Goal: Obtain resource: Obtain resource

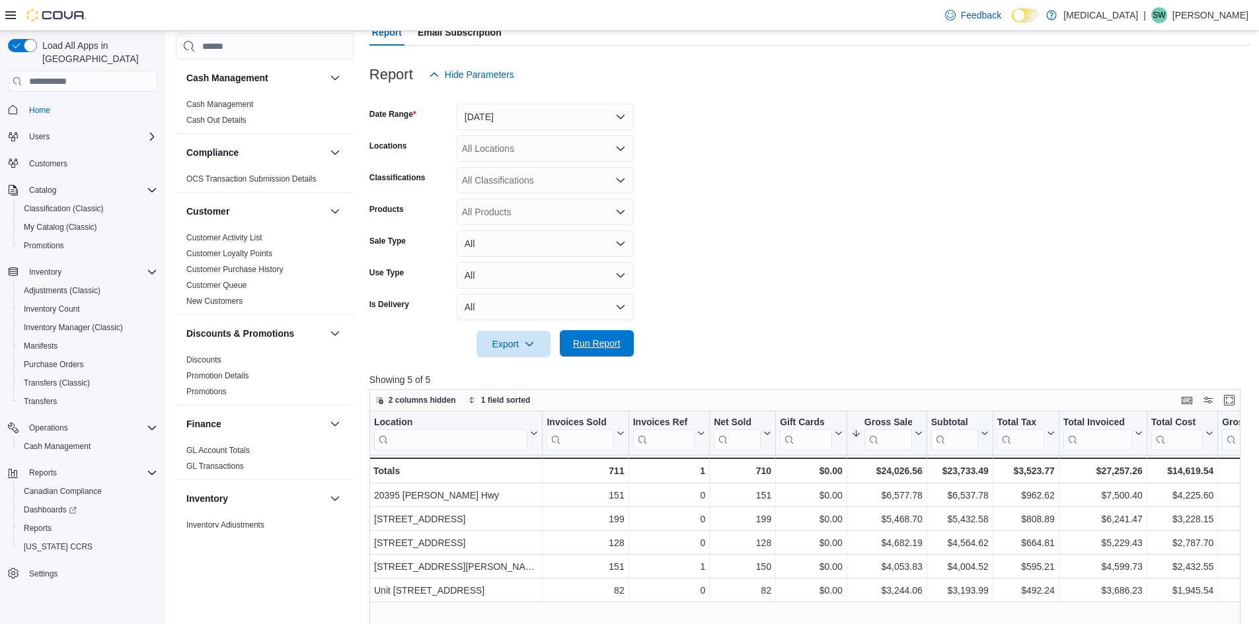
scroll to position [805, 0]
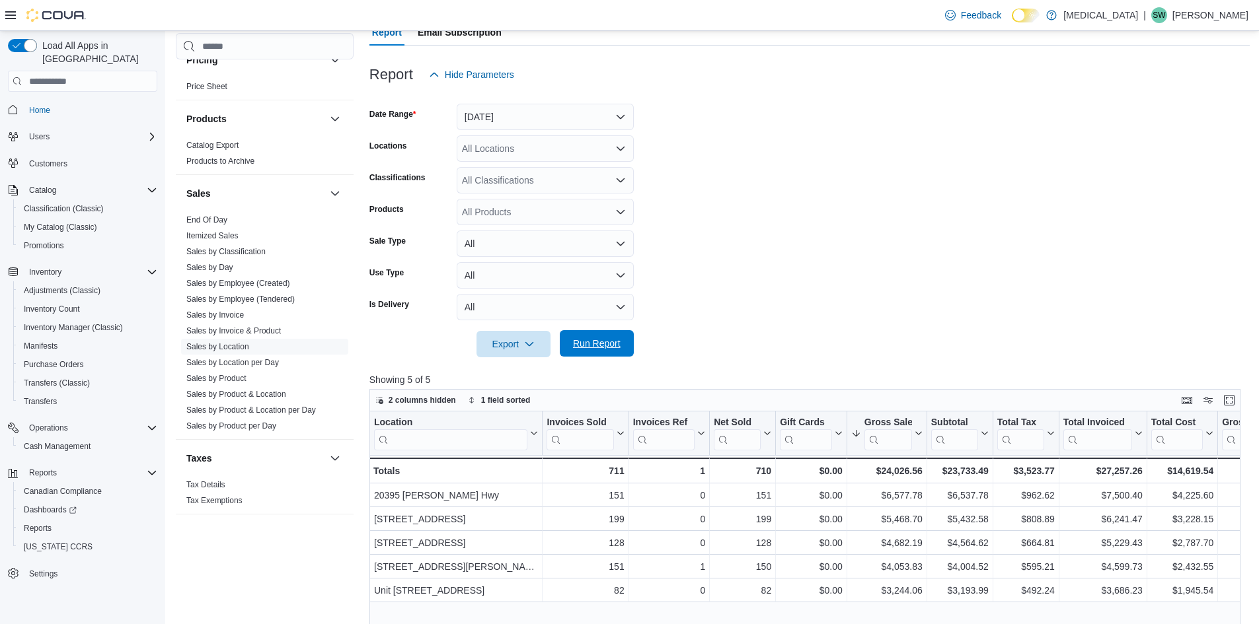
click at [588, 340] on span "Run Report" at bounding box center [597, 343] width 48 height 13
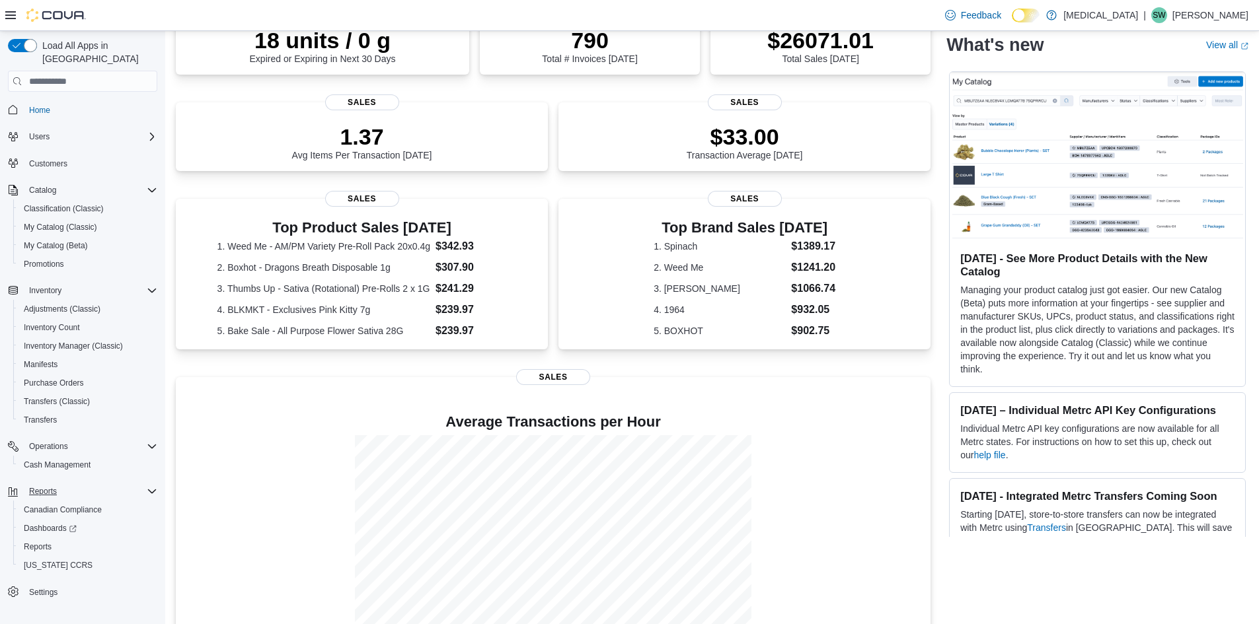
scroll to position [132, 0]
click at [56, 539] on link "Reports" at bounding box center [38, 547] width 38 height 16
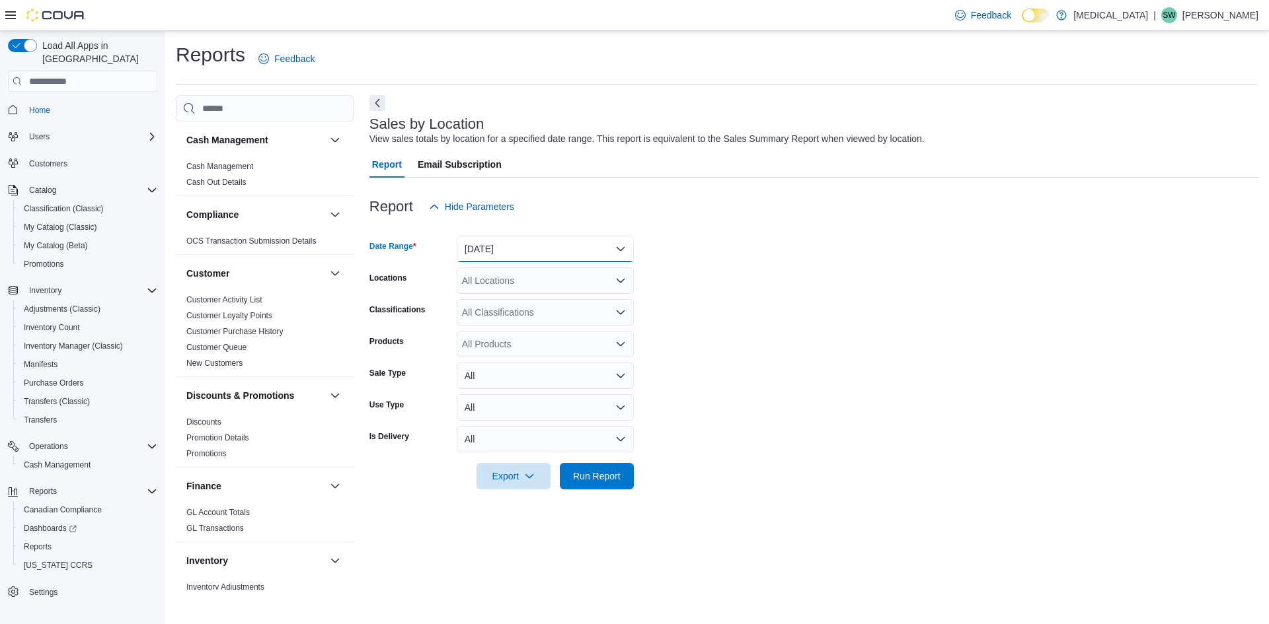
click at [606, 250] on button "Yesterday" at bounding box center [545, 249] width 177 height 26
click at [573, 301] on span "Today" at bounding box center [553, 302] width 151 height 16
click at [597, 497] on div at bounding box center [813, 498] width 889 height 16
click at [600, 483] on span "Run Report" at bounding box center [597, 476] width 58 height 26
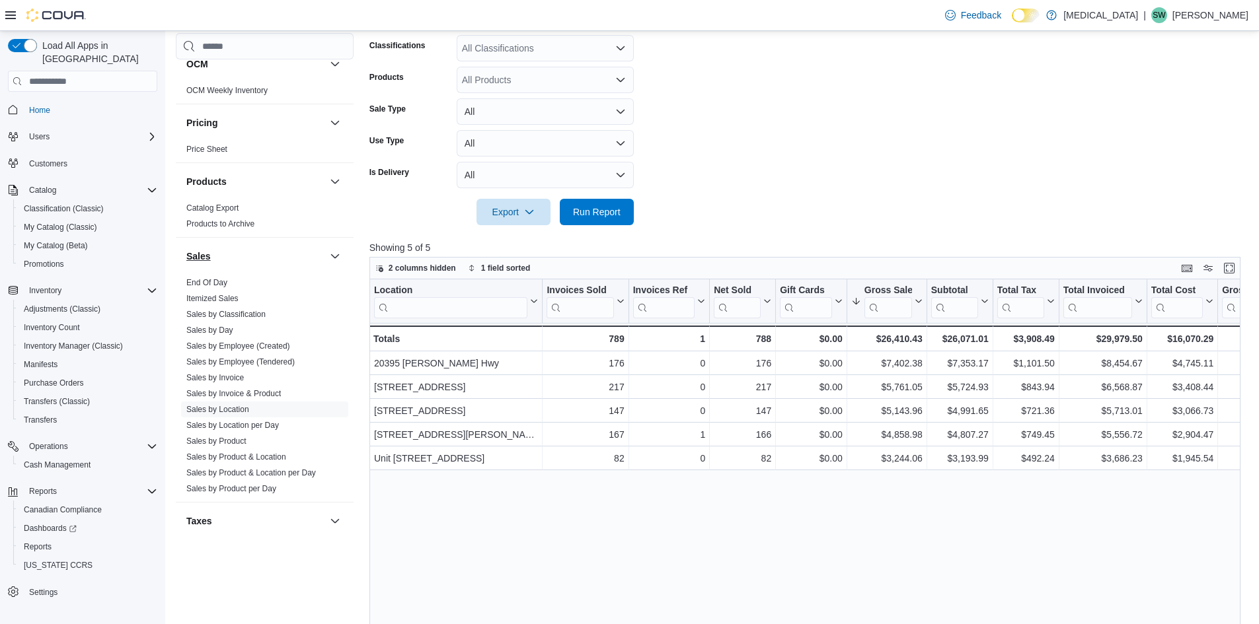
scroll to position [793, 0]
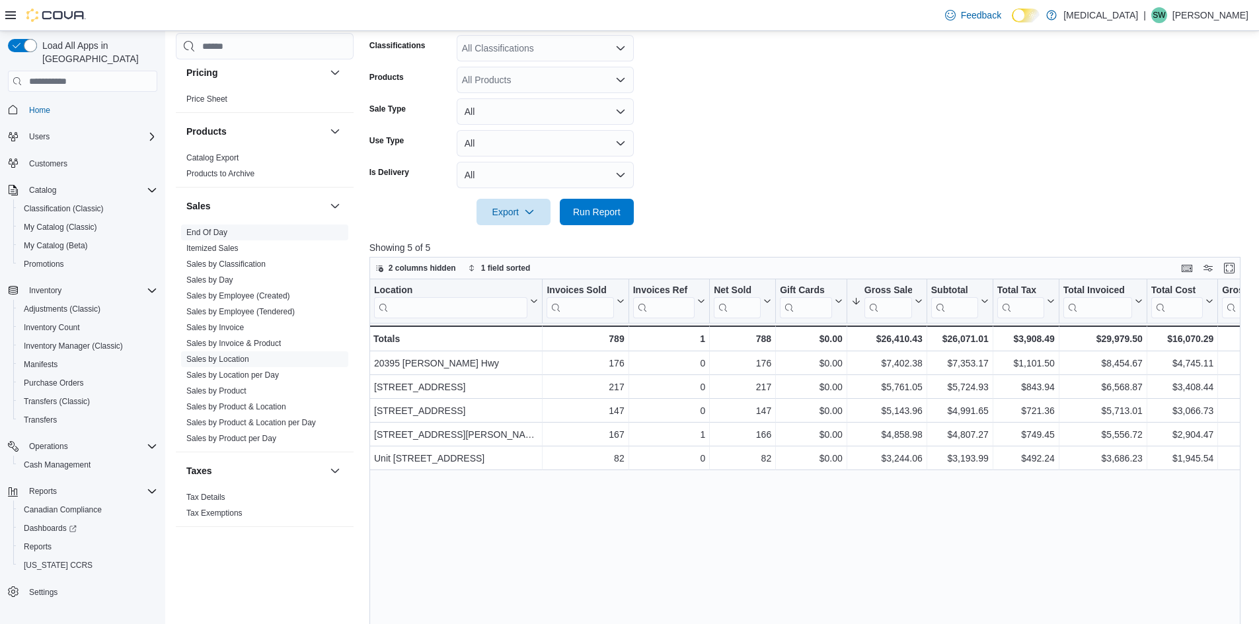
click at [210, 234] on link "End Of Day" at bounding box center [206, 232] width 41 height 9
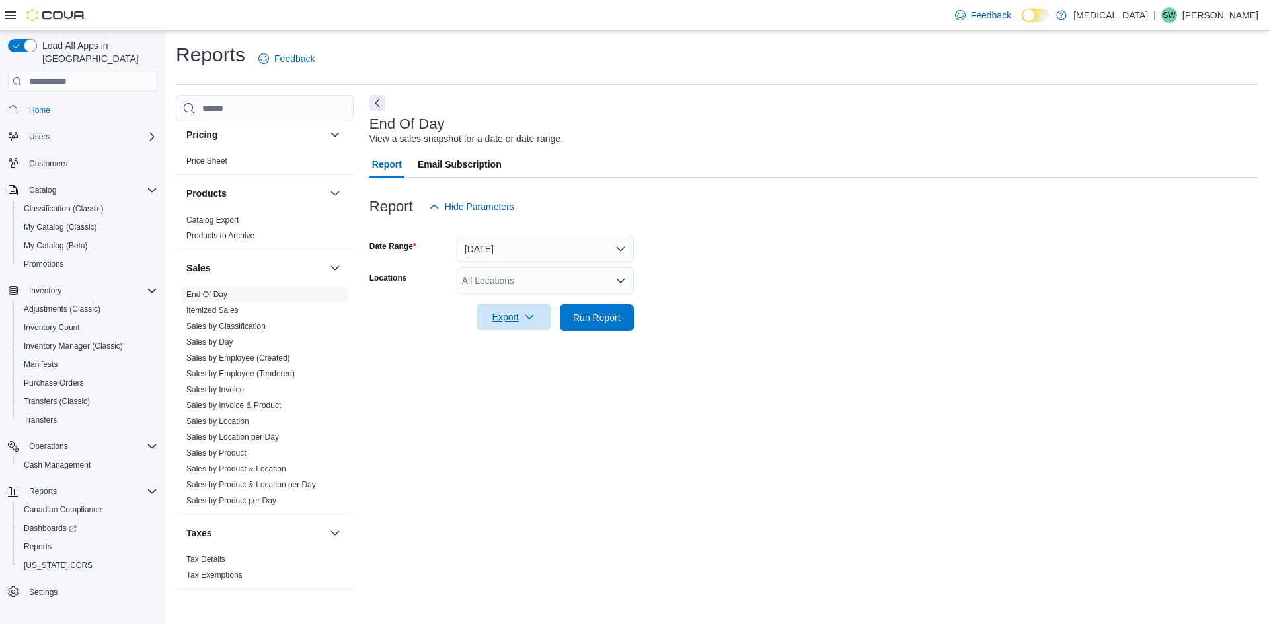
click at [527, 312] on span "Export" at bounding box center [513, 317] width 58 height 26
click at [499, 364] on button "Export to Pdf" at bounding box center [515, 370] width 75 height 26
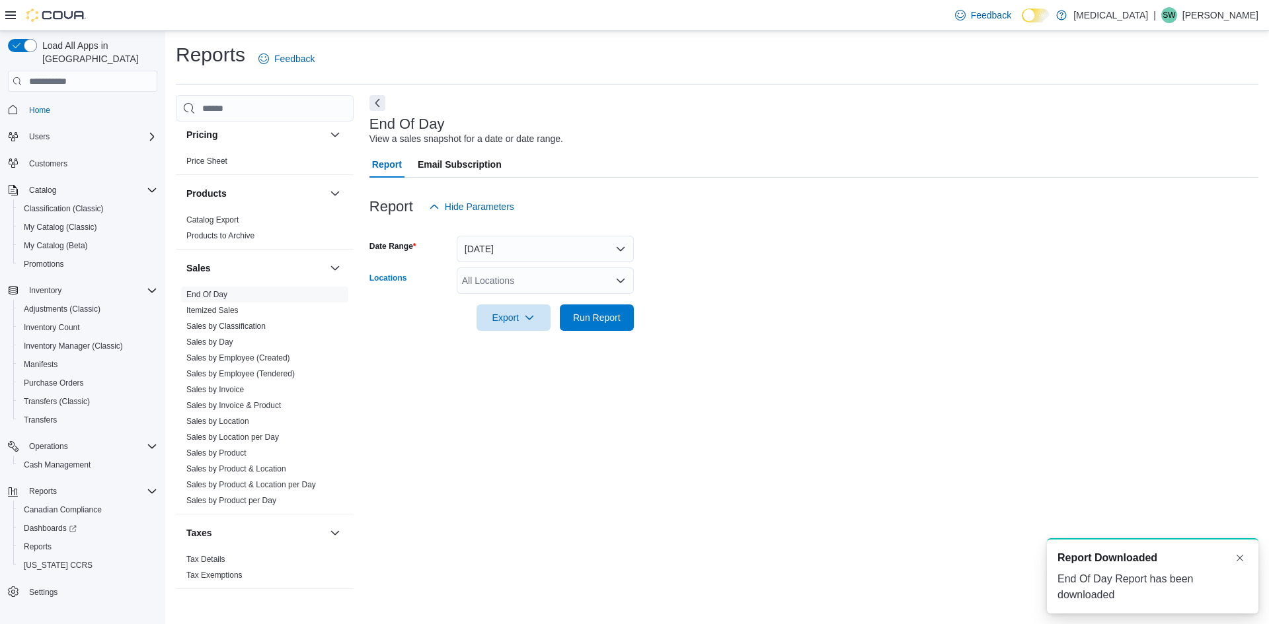
click at [464, 270] on div "All Locations" at bounding box center [545, 281] width 177 height 26
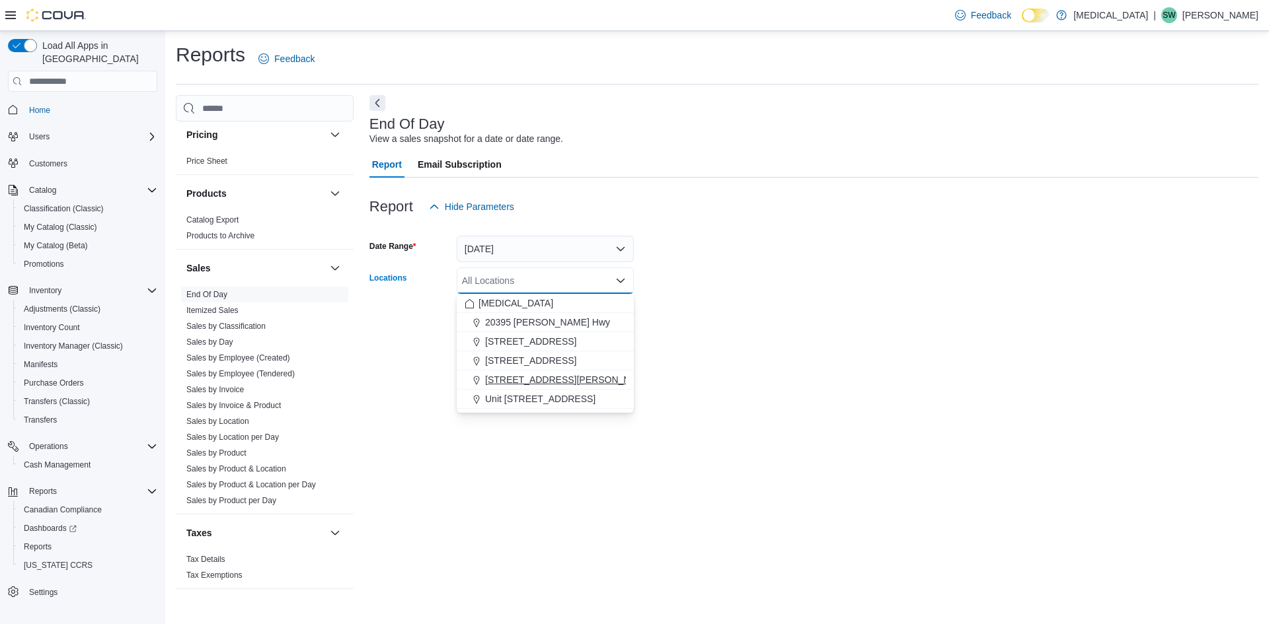
drag, startPoint x: 511, startPoint y: 355, endPoint x: 522, endPoint y: 373, distance: 21.3
click at [522, 373] on div "Muse 20395 Lougheed Hwy 3039 Granville Street 460 Granville St 999 Denman Stree…" at bounding box center [545, 351] width 177 height 115
click at [522, 373] on span "999 Denman Street" at bounding box center [569, 379] width 168 height 13
click at [443, 507] on div "End Of Day View a sales snapshot for a date or date range. Report Email Subscri…" at bounding box center [813, 342] width 889 height 495
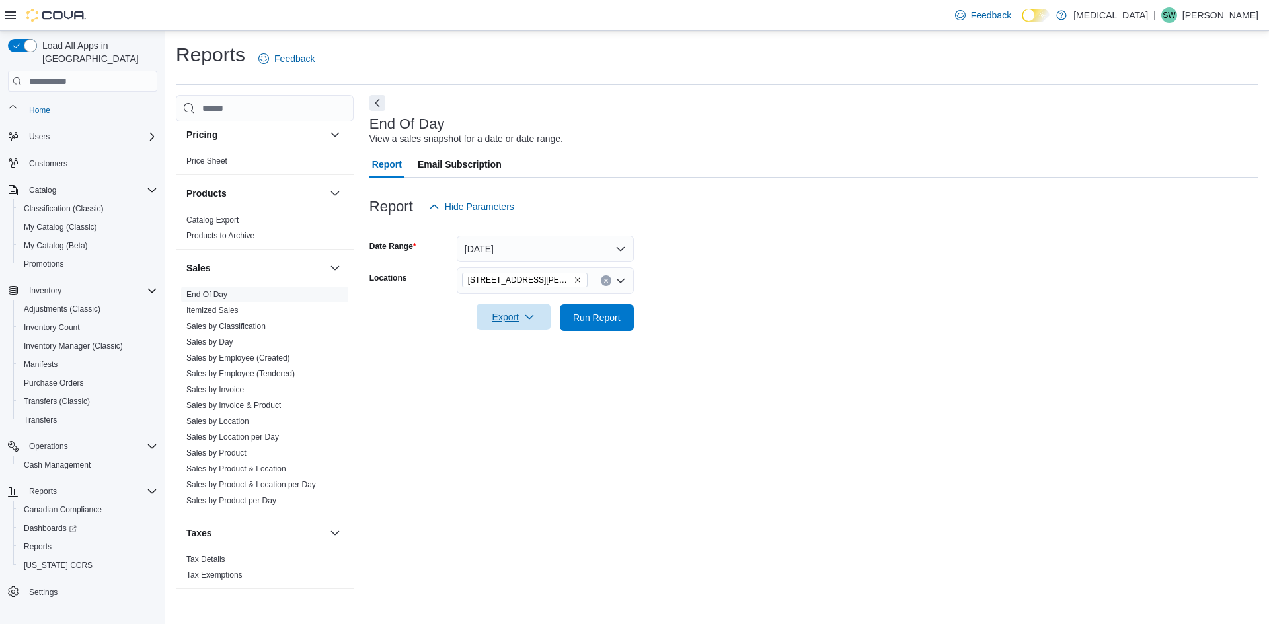
click at [540, 318] on span "Export" at bounding box center [513, 317] width 58 height 26
click at [486, 375] on span "Export to Pdf" at bounding box center [515, 370] width 59 height 11
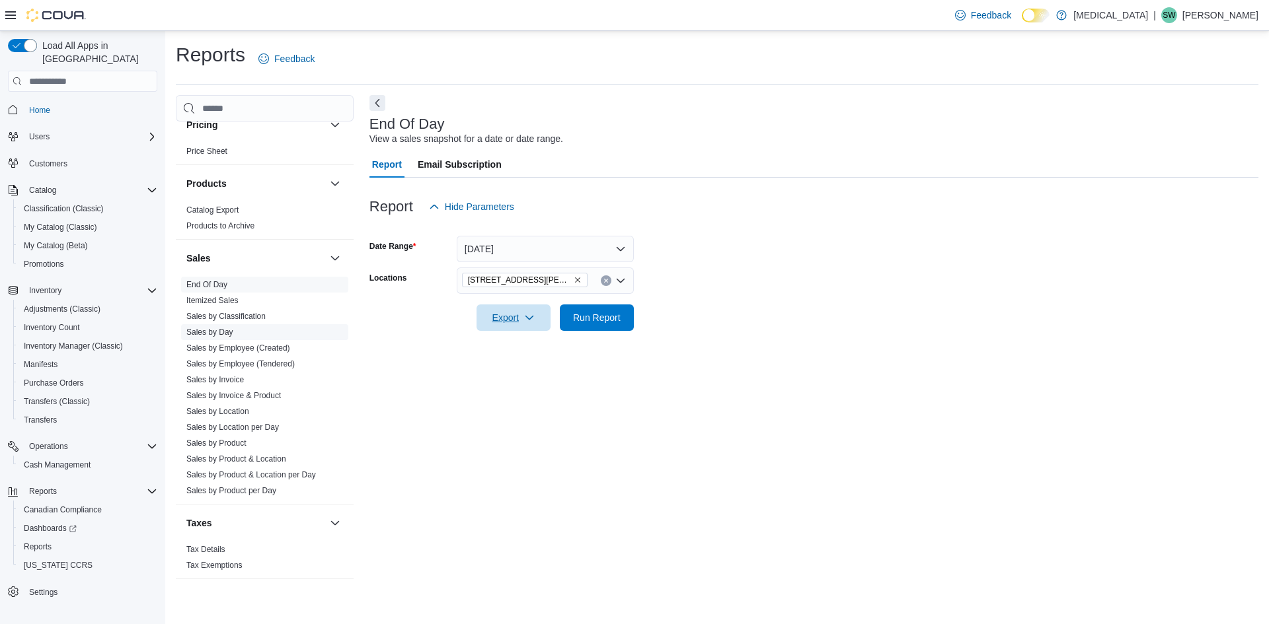
scroll to position [805, 0]
click at [213, 285] on link "End Of Day" at bounding box center [206, 282] width 41 height 9
click at [504, 311] on span "Export" at bounding box center [513, 317] width 58 height 26
